Goal: Task Accomplishment & Management: Manage account settings

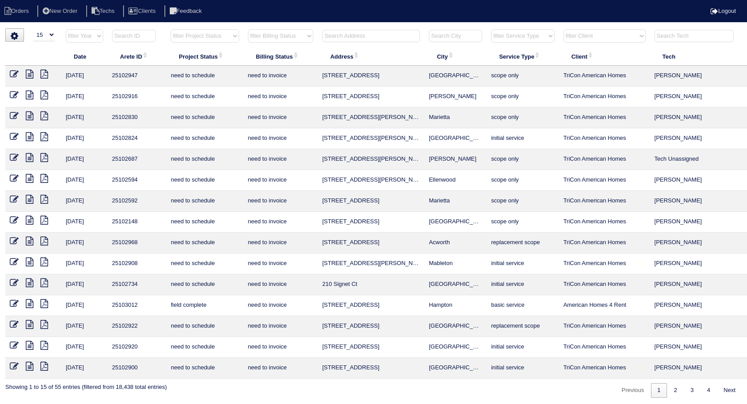
select select "15"
select select "need to invoice"
click at [348, 35] on input "text" at bounding box center [371, 36] width 98 height 12
type input "1985"
select select "need to invoice"
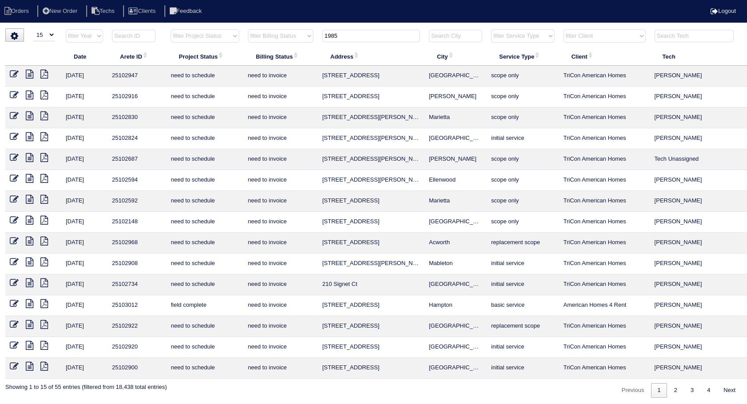
type input "1985"
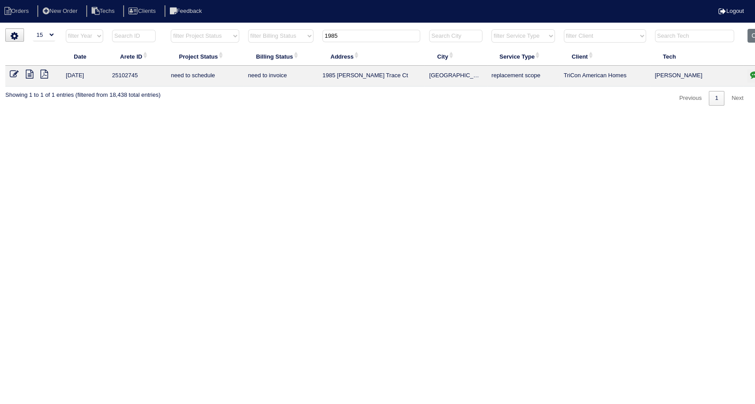
click at [747, 75] on icon "button" at bounding box center [754, 74] width 9 height 9
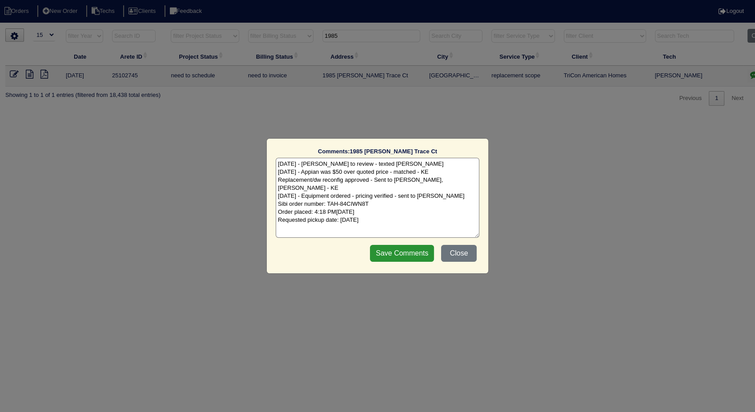
click at [412, 212] on textarea "7/31/25 - Dan to review - texted Dan - rk 8/5/25 - Appian was $50 over quoted p…" at bounding box center [378, 198] width 204 height 80
click at [401, 214] on textarea "7/31/25 - Dan to review - texted Dan - rk 8/5/25 - Appian was $50 over quoted p…" at bounding box center [378, 198] width 204 height 80
type textarea "7/31/25 - Dan to review - texted Dan - rk 8/5/25 - Appian was $50 over quoted p…"
click at [408, 254] on input "Save Comments" at bounding box center [402, 253] width 64 height 17
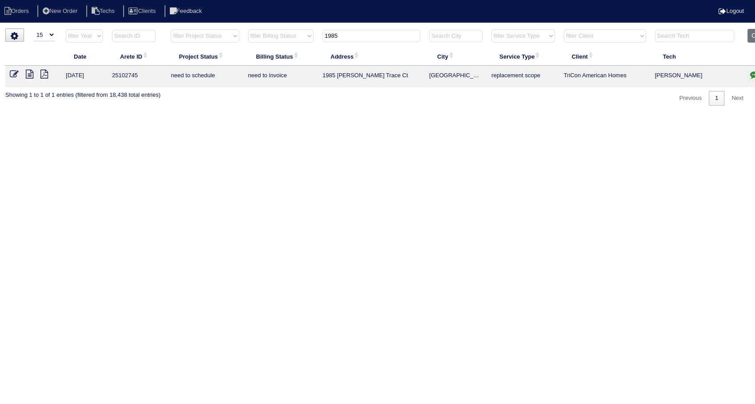
drag, startPoint x: 14, startPoint y: 73, endPoint x: 150, endPoint y: 82, distance: 136.3
click at [14, 73] on icon at bounding box center [14, 74] width 9 height 9
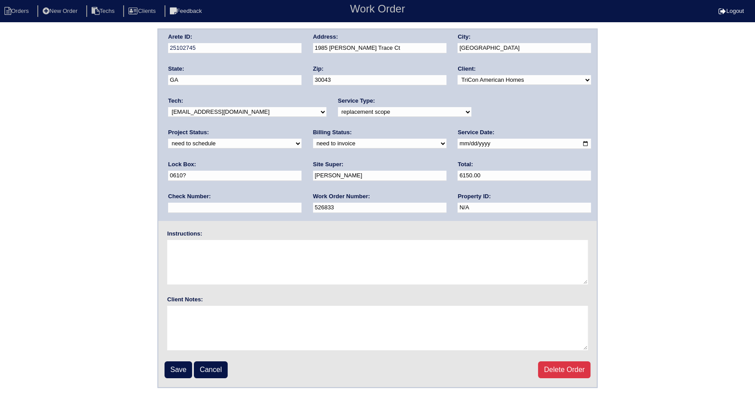
click at [301, 139] on select "new order assigned in progress field complete need to schedule admin review arc…" at bounding box center [234, 144] width 133 height 10
select select "completed"
click at [301, 139] on select "new order assigned in progress field complete need to schedule admin review arc…" at bounding box center [234, 144] width 133 height 10
click at [313, 146] on select "need to quote quoted need to invoice invoiced paid warranty purchase order need…" at bounding box center [379, 144] width 133 height 10
select select "invoiced"
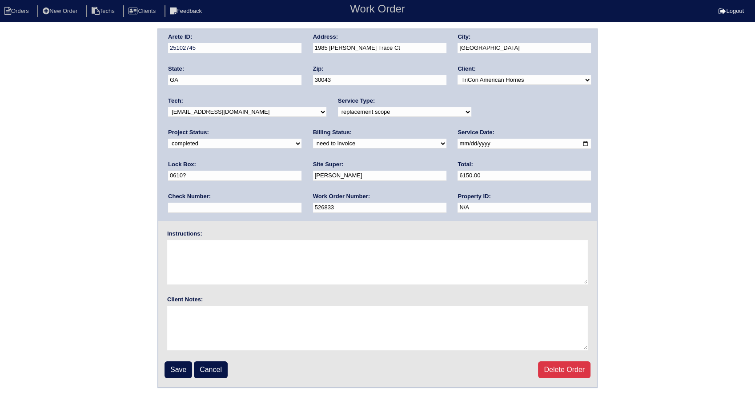
click at [313, 139] on select "need to quote quoted need to invoice invoiced paid warranty purchase order need…" at bounding box center [379, 144] width 133 height 10
drag, startPoint x: 181, startPoint y: 371, endPoint x: 179, endPoint y: 363, distance: 8.4
click at [180, 368] on input "Save" at bounding box center [178, 369] width 28 height 17
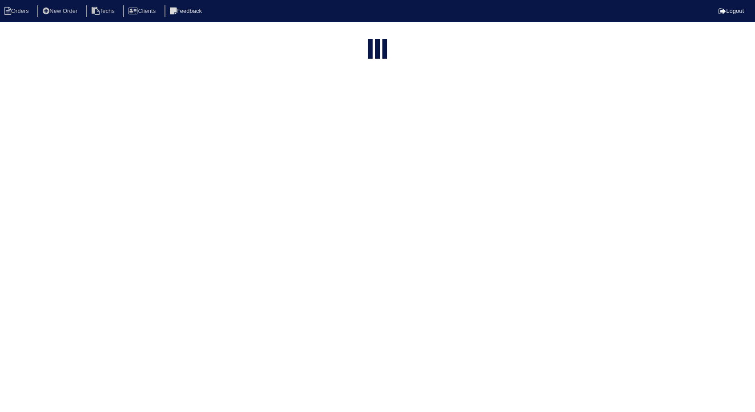
select select "15"
select select "need to invoice"
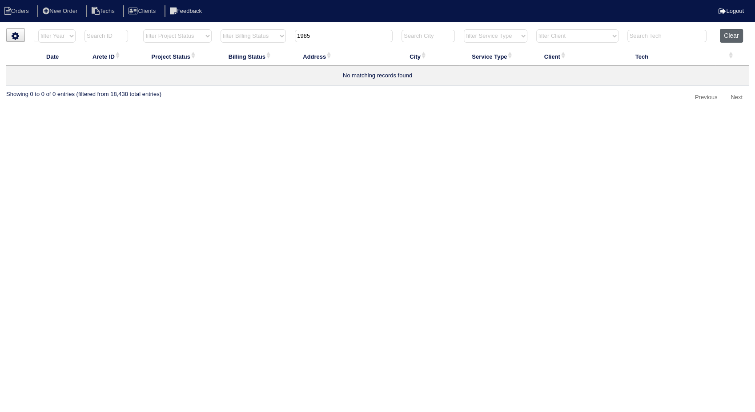
click at [733, 34] on button "Clear" at bounding box center [731, 36] width 23 height 14
select select
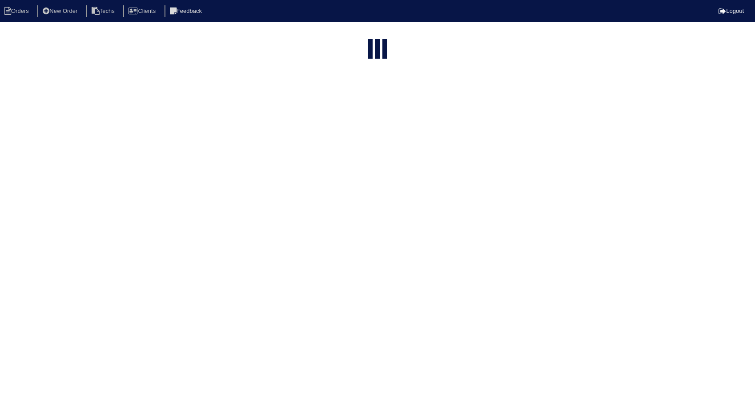
select select "15"
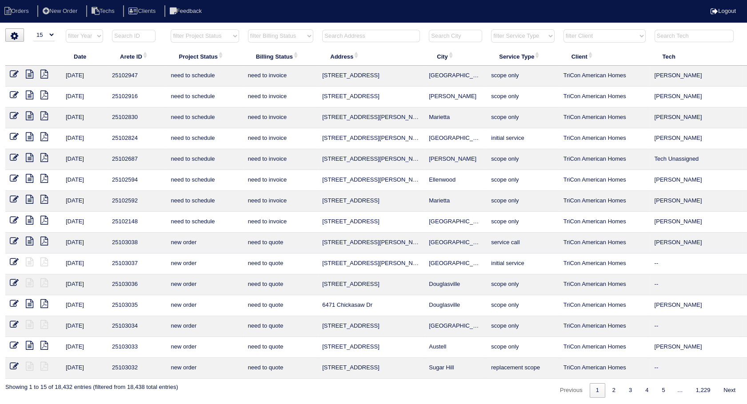
click at [333, 37] on input "text" at bounding box center [371, 36] width 98 height 12
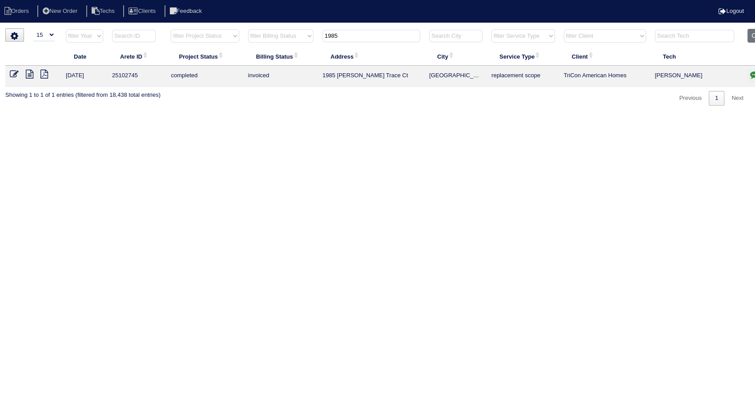
drag, startPoint x: 511, startPoint y: 163, endPoint x: 501, endPoint y: 94, distance: 69.6
click at [511, 115] on html "Orders New Order Techs Clients Feedback Logout Orders New Order Users Clients M…" at bounding box center [377, 57] width 755 height 115
drag, startPoint x: 351, startPoint y: 35, endPoint x: 295, endPoint y: 124, distance: 105.2
click at [289, 58] on table "Date Arete ID Project Status Billing Status Address City Service Type Client Te…" at bounding box center [390, 58] width 771 height 58
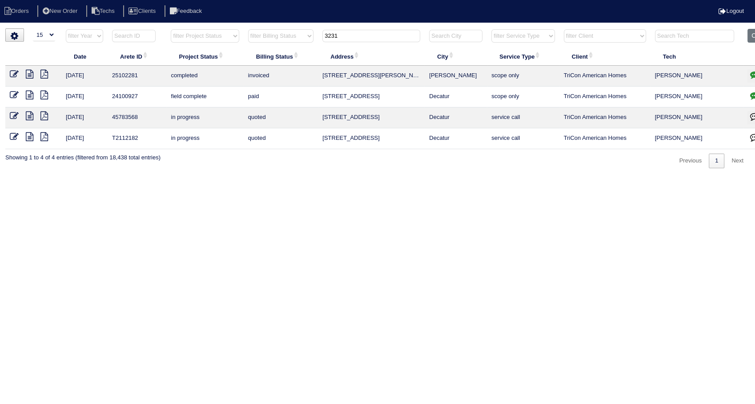
drag, startPoint x: 370, startPoint y: 32, endPoint x: 247, endPoint y: 73, distance: 129.3
click at [240, 59] on table "Date Arete ID Project Status Billing Status Address City Service Type Client Te…" at bounding box center [390, 89] width 771 height 120
type input "205"
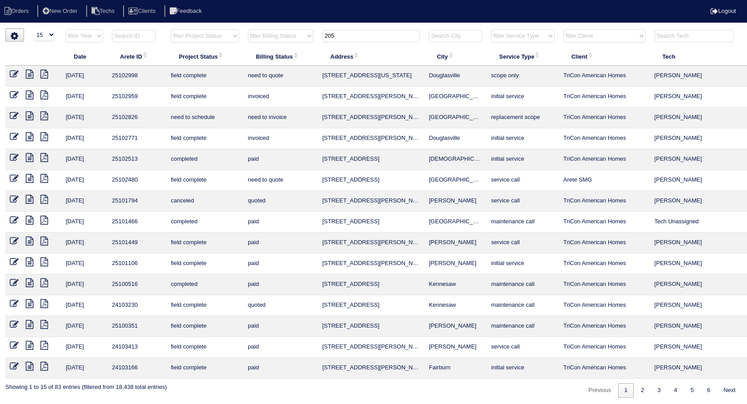
scroll to position [0, 28]
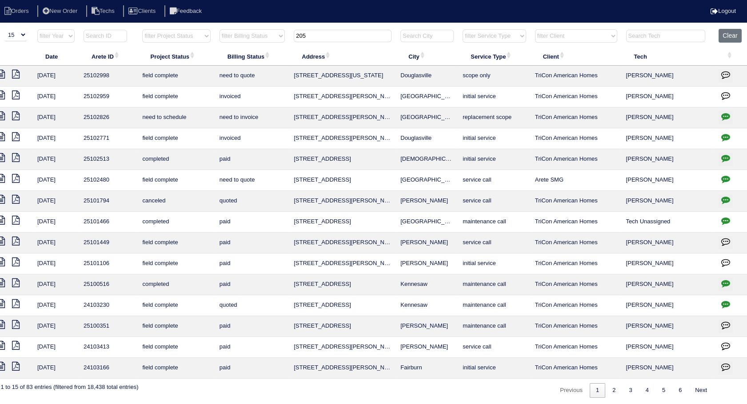
click at [723, 117] on icon "button" at bounding box center [725, 116] width 9 height 9
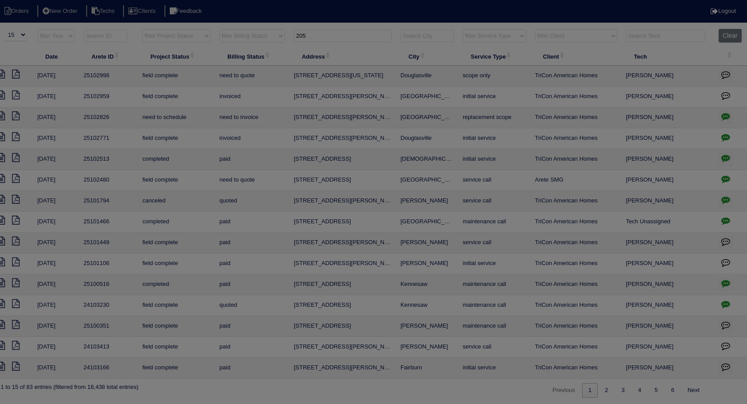
scroll to position [0, 21]
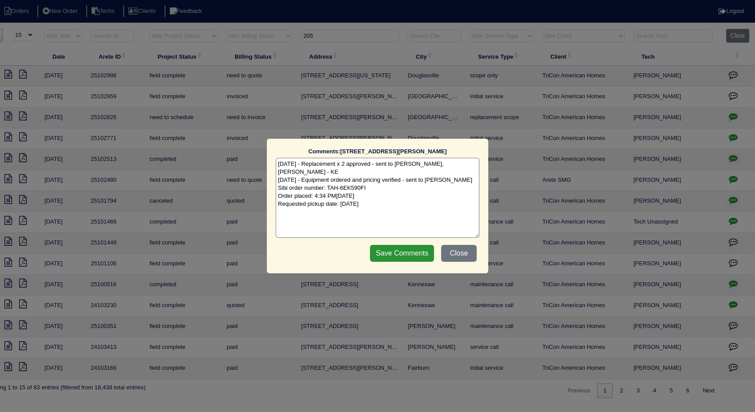
click at [391, 199] on textarea "8/4/25 - Replacement x 2 approved - sent to Dan, Payton, Reeca - KE 8/13/25 - E…" at bounding box center [378, 198] width 204 height 80
type textarea "8/4/25 - Replacement x 2 approved - sent to Dan, Payton, Reeca - KE 8/13/25 - E…"
click at [409, 251] on input "Save Comments" at bounding box center [402, 253] width 64 height 17
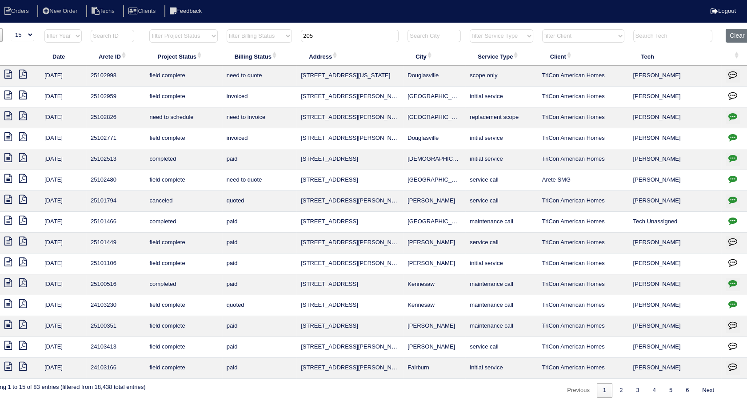
scroll to position [0, 0]
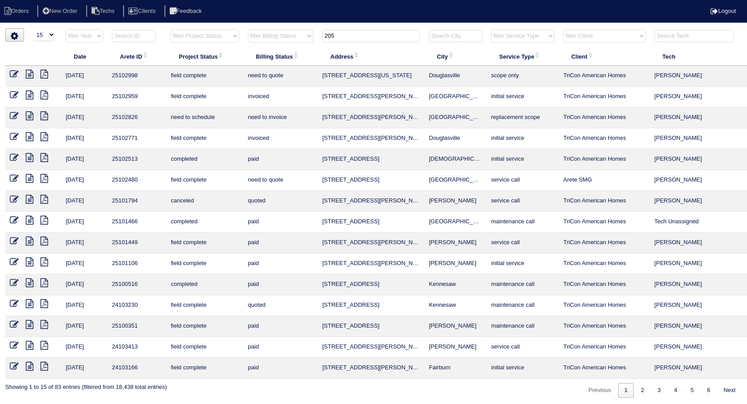
click at [13, 116] on icon at bounding box center [14, 116] width 9 height 9
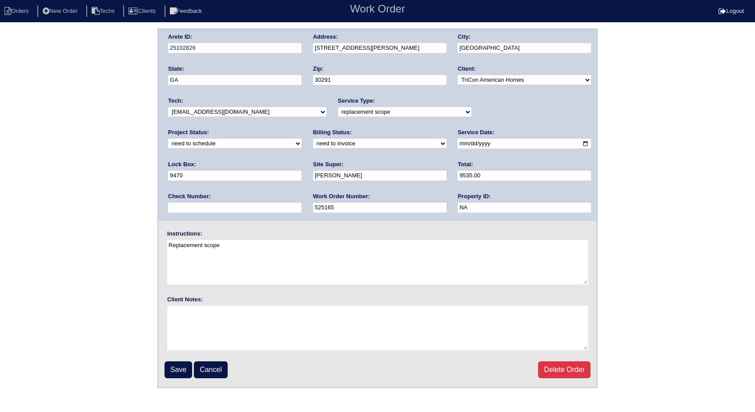
drag, startPoint x: 188, startPoint y: 144, endPoint x: 186, endPoint y: 149, distance: 5.1
click at [313, 144] on select "need to quote quoted need to invoice invoiced paid warranty purchase order need…" at bounding box center [379, 144] width 133 height 10
select select "invoiced"
click at [313, 139] on select "need to quote quoted need to invoice invoiced paid warranty purchase order need…" at bounding box center [379, 144] width 133 height 10
drag, startPoint x: 503, startPoint y: 108, endPoint x: 501, endPoint y: 117, distance: 9.4
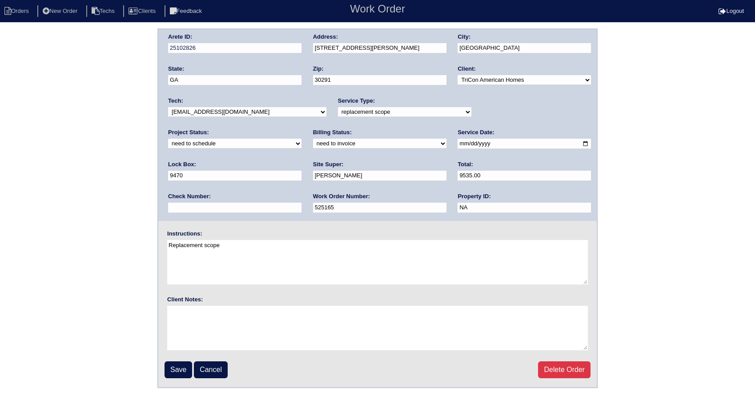
click at [301, 139] on select "new order assigned in progress field complete need to schedule admin review arc…" at bounding box center [234, 144] width 133 height 10
select select "completed"
click at [301, 139] on select "new order assigned in progress field complete need to schedule admin review arc…" at bounding box center [234, 144] width 133 height 10
click at [180, 364] on input "Save" at bounding box center [178, 369] width 28 height 17
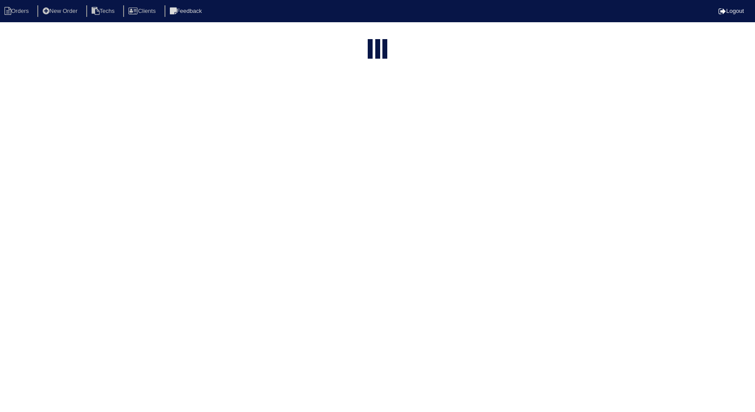
select select "15"
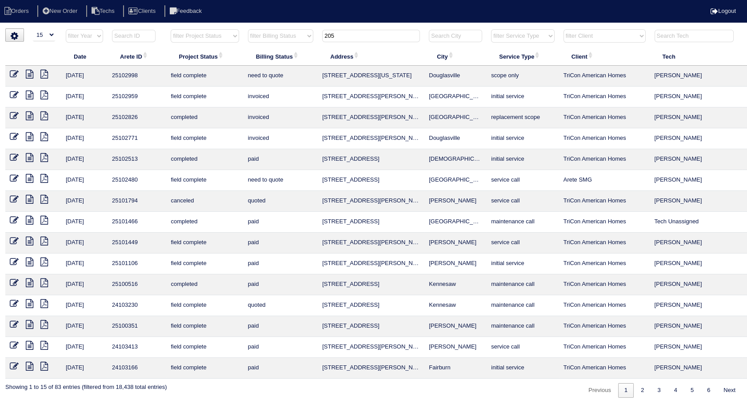
drag, startPoint x: 355, startPoint y: 39, endPoint x: 302, endPoint y: 48, distance: 53.8
click at [302, 48] on table "Date Arete ID Project Status Billing Status Address City Service Type Client Te…" at bounding box center [390, 204] width 771 height 350
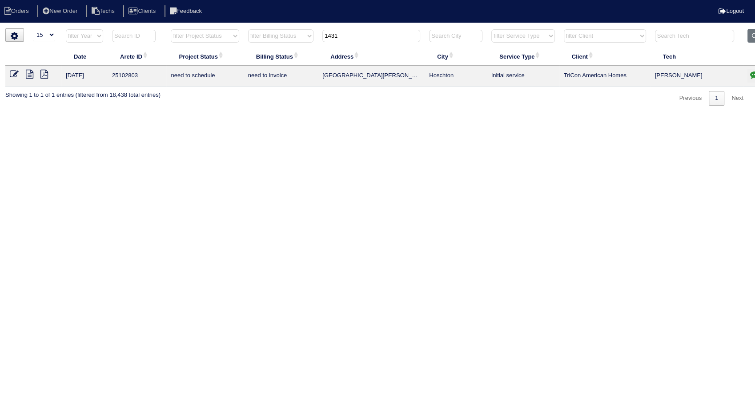
scroll to position [0, 21]
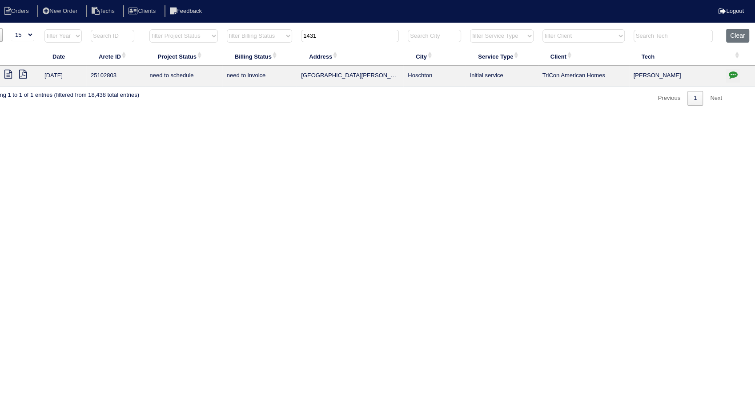
type input "1431"
click at [729, 72] on icon "button" at bounding box center [732, 74] width 9 height 9
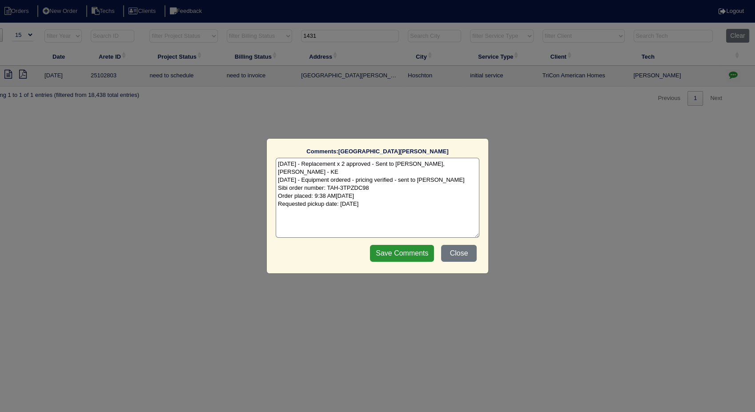
click at [404, 201] on textarea "8/11/25 - Replacement x 2 approved - Sent to Dan, Payton, Reeca - KE 8/12/25 - …" at bounding box center [378, 198] width 204 height 80
type textarea "8/11/25 - Replacement x 2 approved - Sent to Dan, Payton, Reeca - KE 8/12/25 - …"
click at [401, 248] on input "Save Comments" at bounding box center [402, 253] width 64 height 17
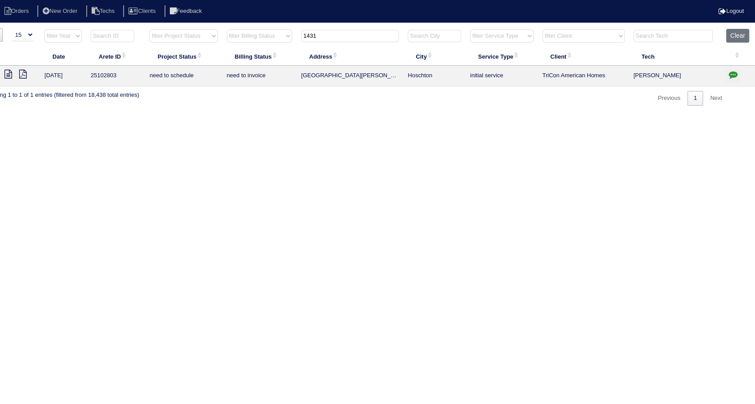
click at [4, 76] on icon at bounding box center [8, 74] width 8 height 9
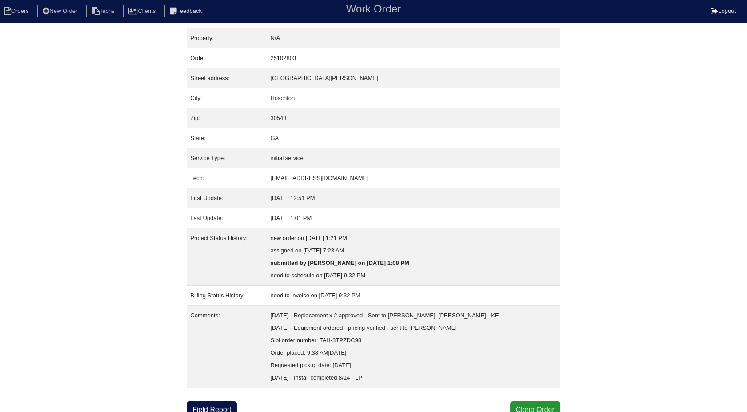
drag, startPoint x: 89, startPoint y: 199, endPoint x: 88, endPoint y: 234, distance: 35.1
click at [88, 194] on div "Property: N/A Order: 25102803 Street address: [STREET_ADDRESS][PERSON_NAME] Cit…" at bounding box center [373, 223] width 747 height 390
click at [18, 10] on li "Orders" at bounding box center [18, 11] width 36 height 12
select select "15"
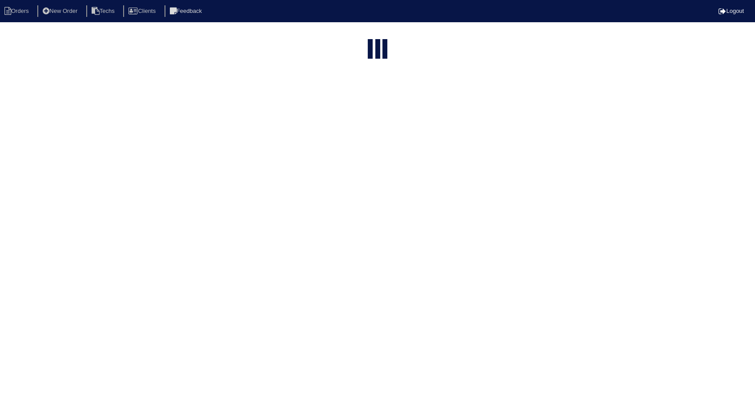
type input "1431"
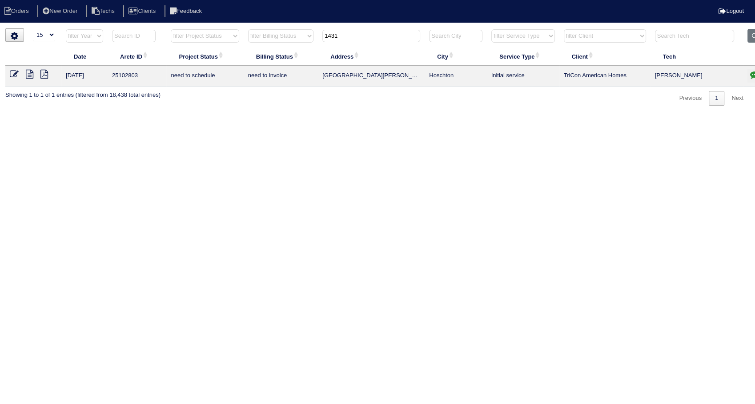
click at [12, 73] on icon at bounding box center [14, 74] width 9 height 9
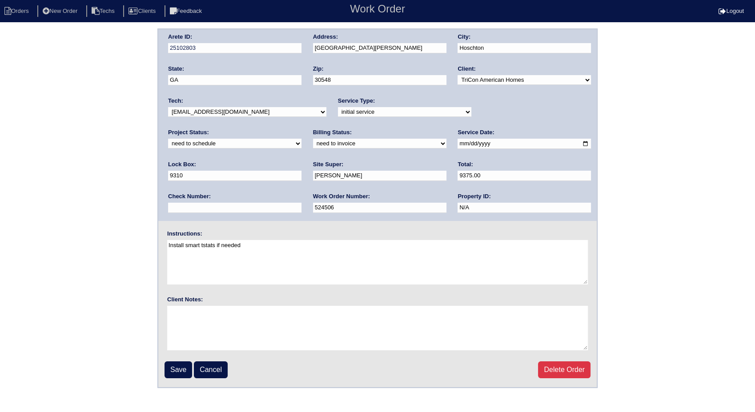
drag, startPoint x: 508, startPoint y: 111, endPoint x: 506, endPoint y: 115, distance: 4.6
click at [301, 139] on select "new order assigned in progress field complete need to schedule admin review arc…" at bounding box center [234, 144] width 133 height 10
select select "completed"
click at [301, 139] on select "new order assigned in progress field complete need to schedule admin review arc…" at bounding box center [234, 144] width 133 height 10
click at [313, 144] on select "need to quote quoted need to invoice invoiced paid warranty purchase order need…" at bounding box center [379, 144] width 133 height 10
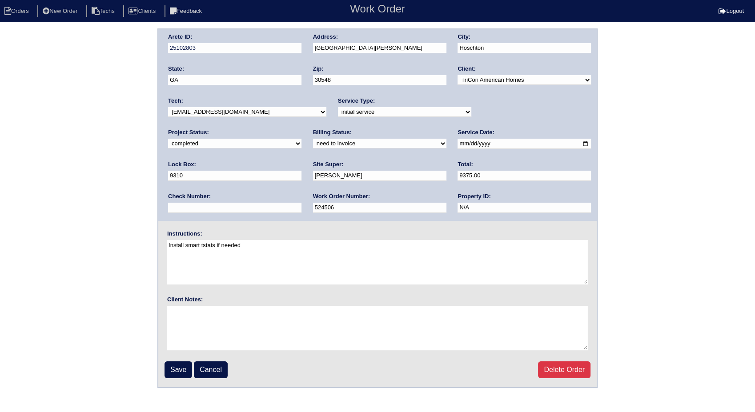
select select "invoiced"
click at [313, 139] on select "need to quote quoted need to invoice invoiced paid warranty purchase order need…" at bounding box center [379, 144] width 133 height 10
click at [177, 366] on input "Save" at bounding box center [178, 369] width 28 height 17
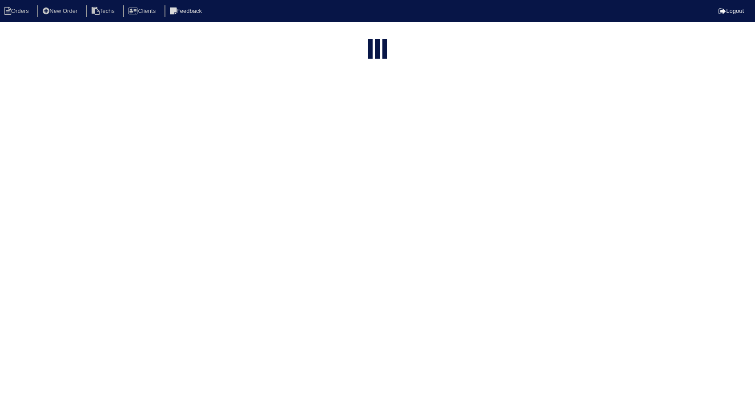
select select "15"
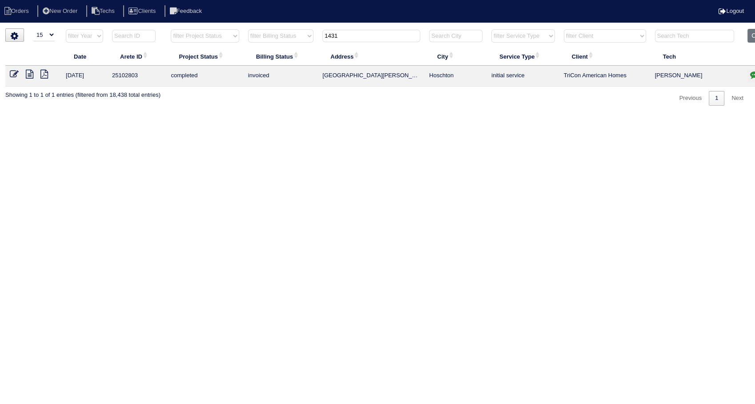
drag, startPoint x: 340, startPoint y: 32, endPoint x: 297, endPoint y: 126, distance: 103.2
click at [293, 48] on table "Date Arete ID Project Status Billing Status Address City Service Type Client Te…" at bounding box center [390, 58] width 771 height 58
type input "4111"
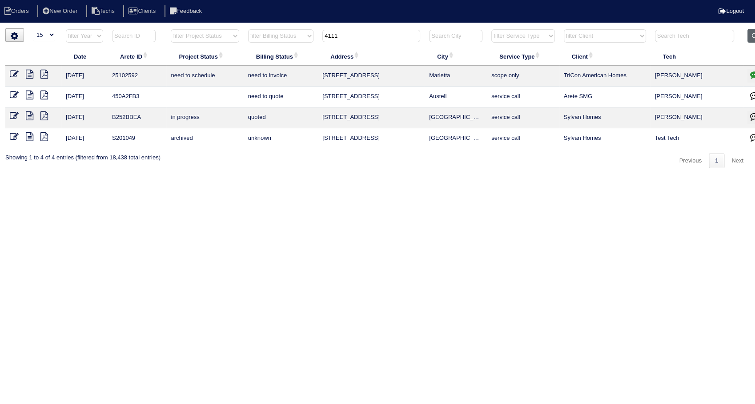
click at [752, 40] on button "Clear" at bounding box center [758, 36] width 23 height 14
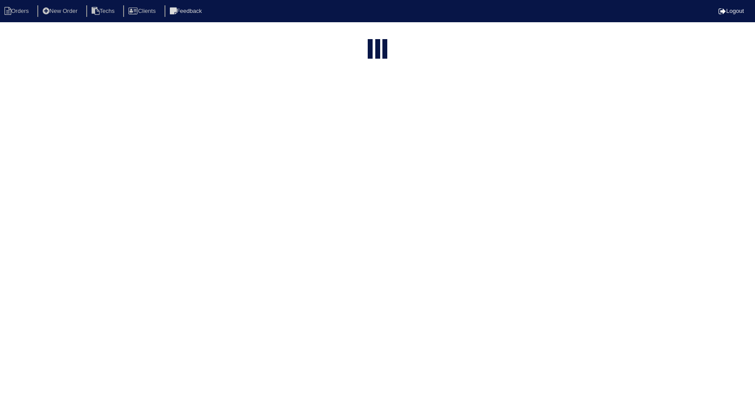
select select "15"
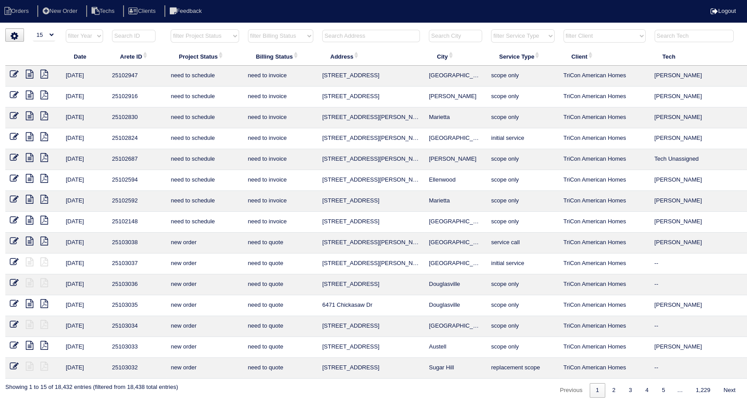
click at [210, 37] on select "filter Project Status -- Any Project Status -- new order assigned in progress f…" at bounding box center [205, 35] width 68 height 13
click at [280, 37] on select "filter Billing Status -- Any Billing Status -- need to quote quoted need to inv…" at bounding box center [280, 35] width 65 height 13
click at [248, 29] on select "filter Billing Status -- Any Billing Status -- need to quote quoted need to inv…" at bounding box center [280, 35] width 65 height 13
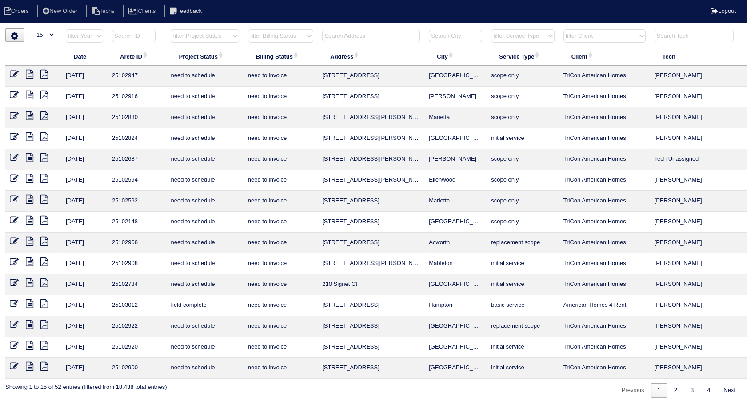
scroll to position [0, 0]
click at [671, 392] on link "2" at bounding box center [676, 390] width 16 height 15
select select "need to invoice"
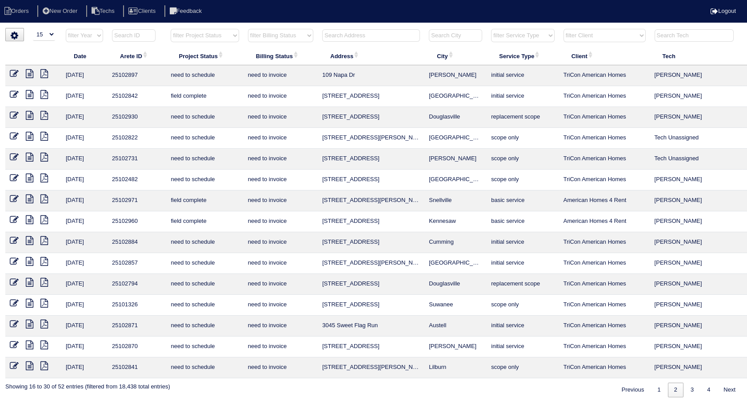
click at [12, 93] on icon at bounding box center [14, 94] width 9 height 9
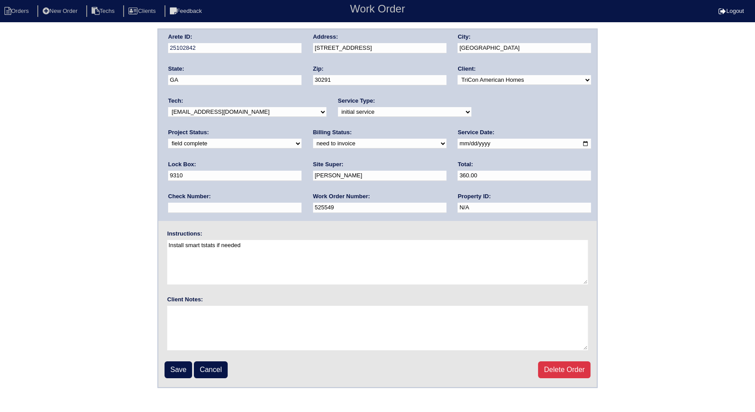
click at [313, 143] on select "need to quote quoted need to invoice invoiced paid warranty purchase order need…" at bounding box center [379, 144] width 133 height 10
select select "invoiced"
click at [313, 139] on select "need to quote quoted need to invoice invoiced paid warranty purchase order need…" at bounding box center [379, 144] width 133 height 10
click at [175, 368] on input "Save" at bounding box center [178, 369] width 28 height 17
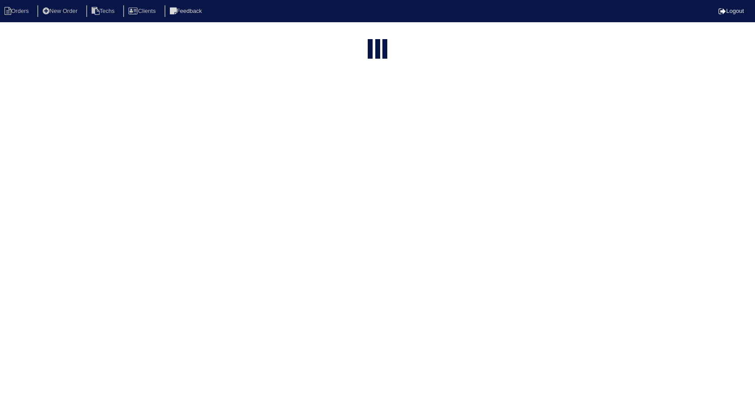
select select "15"
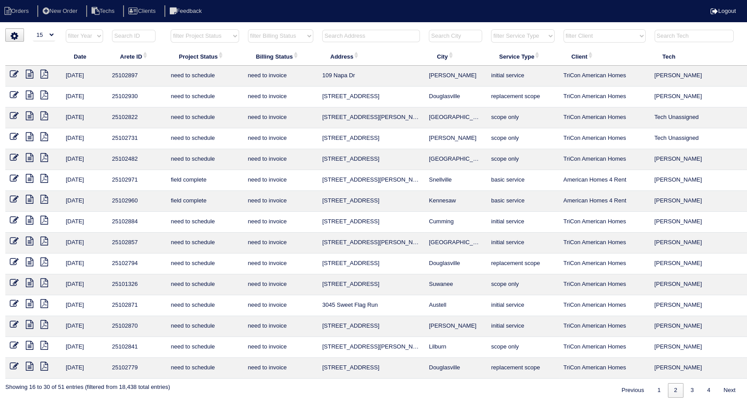
scroll to position [0, 0]
click at [691, 389] on link "3" at bounding box center [692, 390] width 16 height 15
select select "need to invoice"
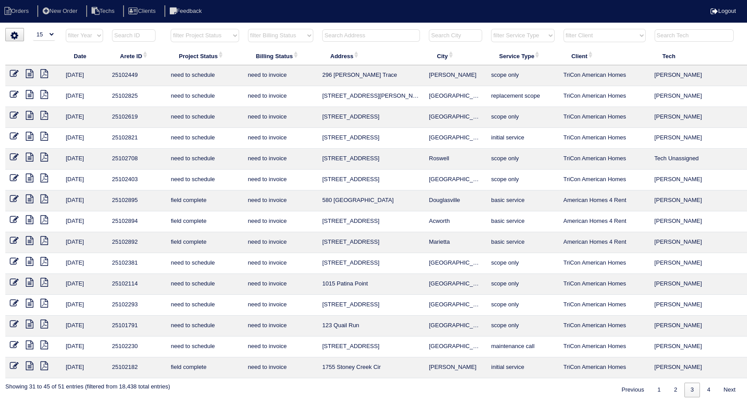
click at [11, 362] on icon at bounding box center [14, 366] width 9 height 9
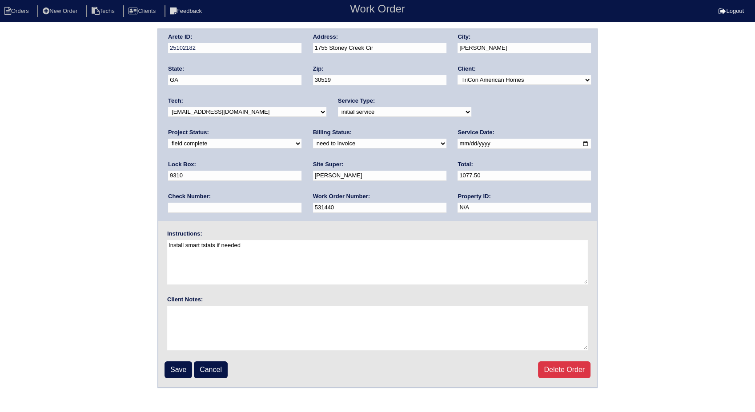
click at [313, 141] on select "need to quote quoted need to invoice invoiced paid warranty purchase order need…" at bounding box center [379, 144] width 133 height 10
select select "invoiced"
click at [313, 139] on select "need to quote quoted need to invoice invoiced paid warranty purchase order need…" at bounding box center [379, 144] width 133 height 10
click at [174, 366] on input "Save" at bounding box center [178, 369] width 28 height 17
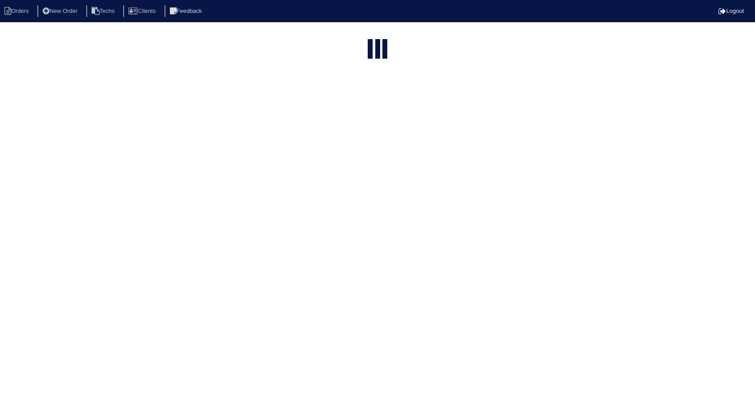
select select "15"
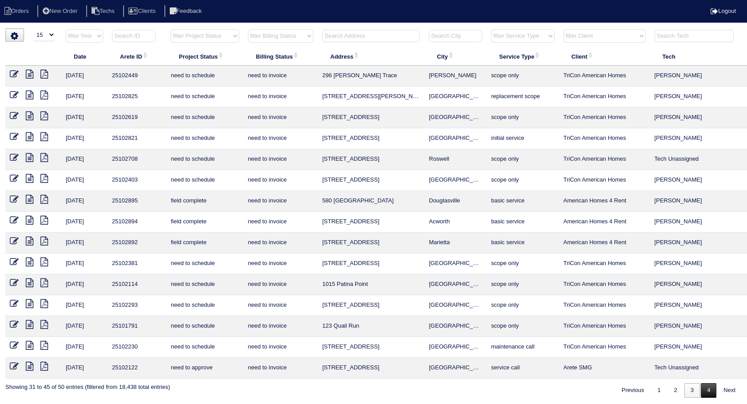
click at [706, 388] on link "4" at bounding box center [709, 391] width 16 height 15
select select "need to invoice"
